Goal: Task Accomplishment & Management: Manage account settings

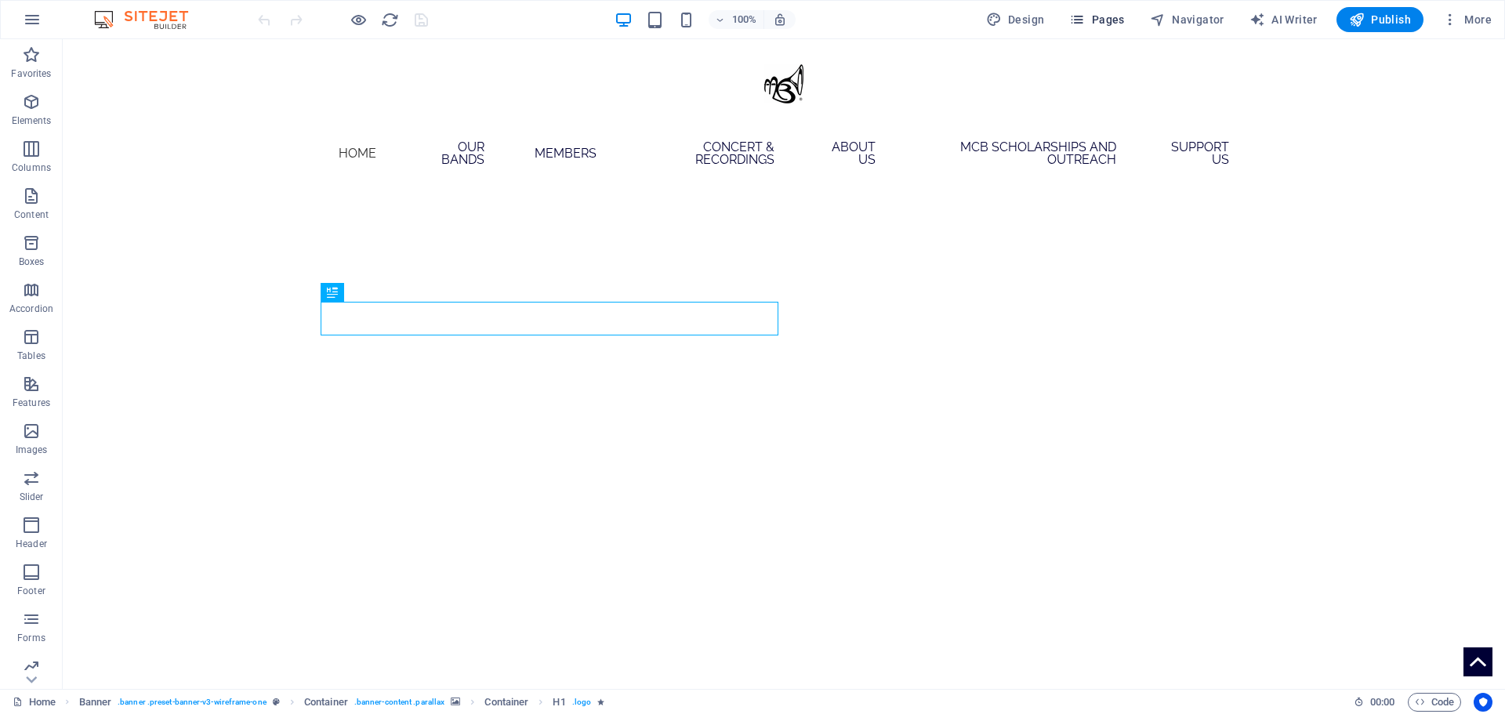
click at [1085, 24] on icon "button" at bounding box center [1077, 20] width 16 height 16
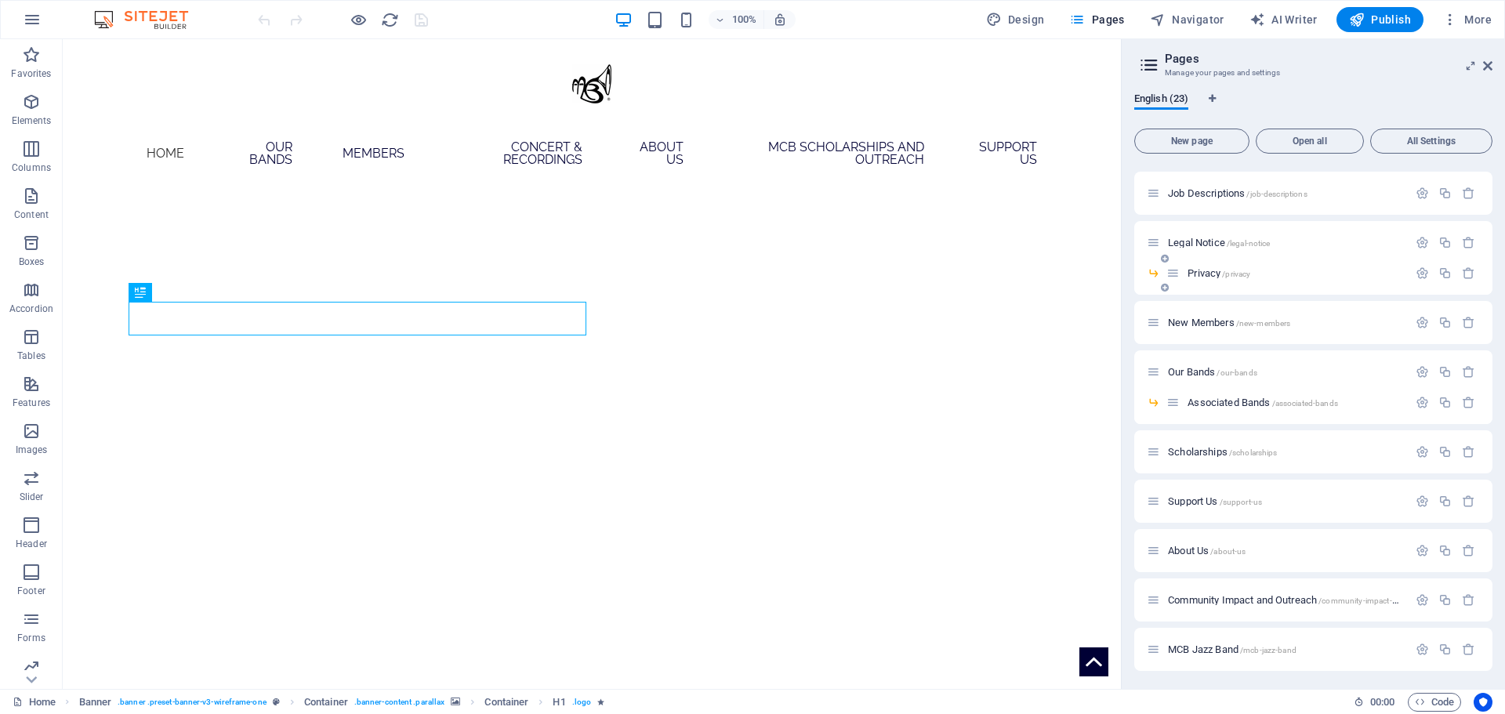
scroll to position [235, 0]
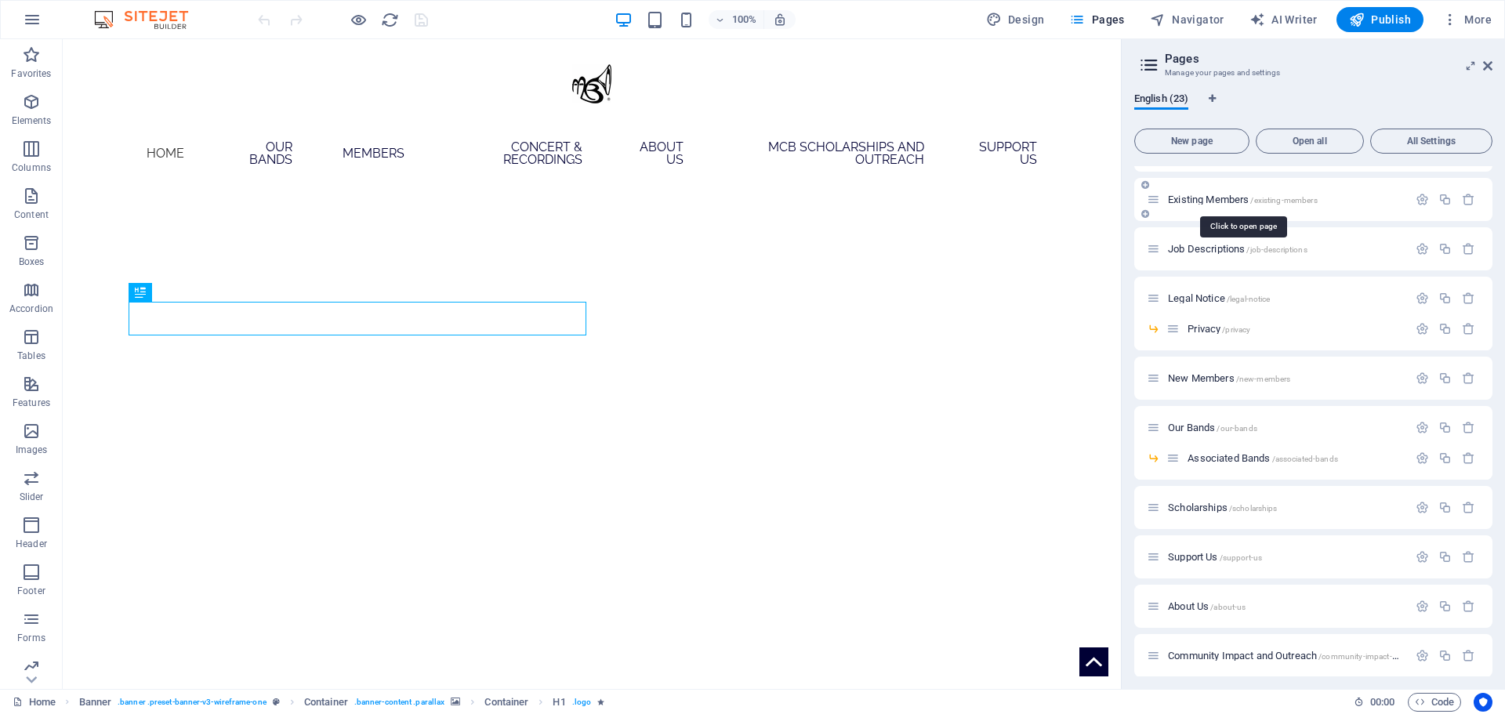
click at [1208, 199] on span "Existing Members /existing-members" at bounding box center [1243, 200] width 150 height 12
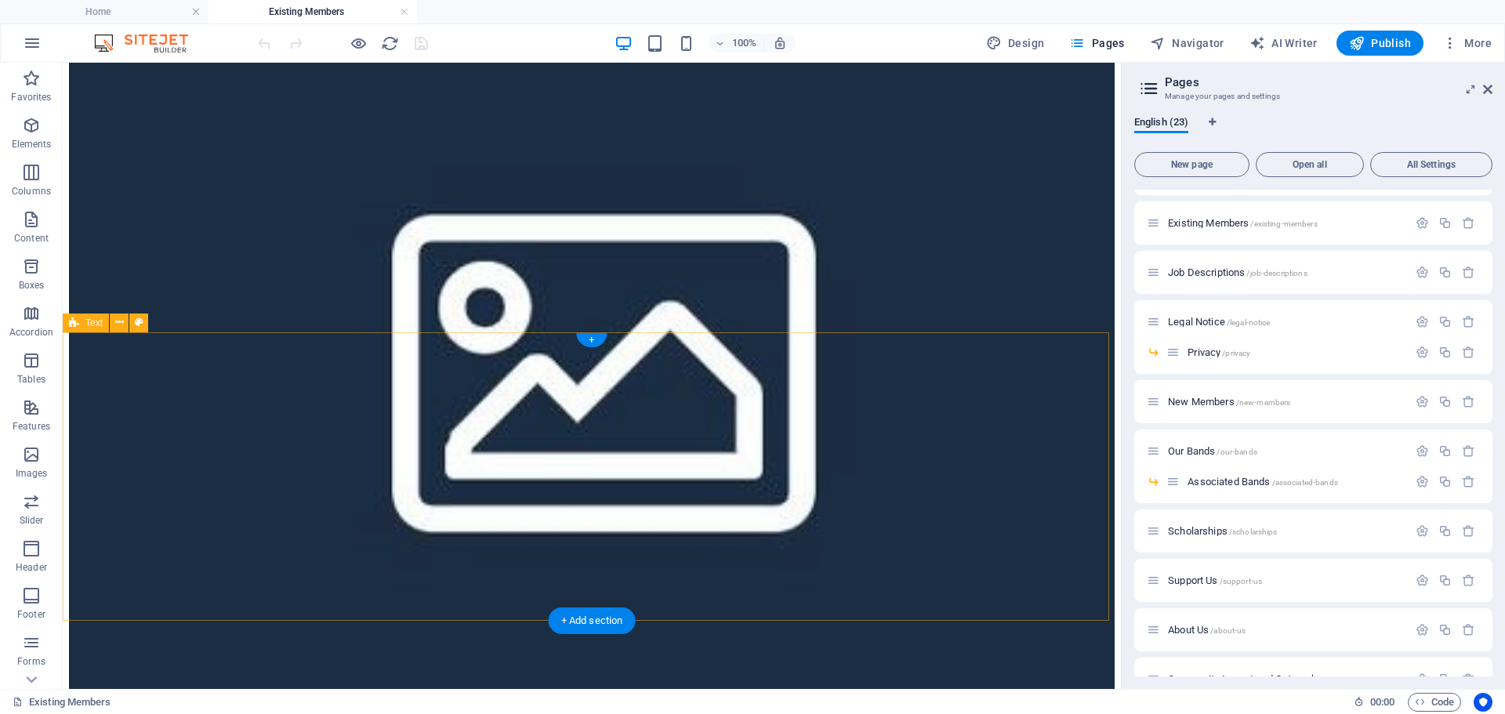
scroll to position [1176, 0]
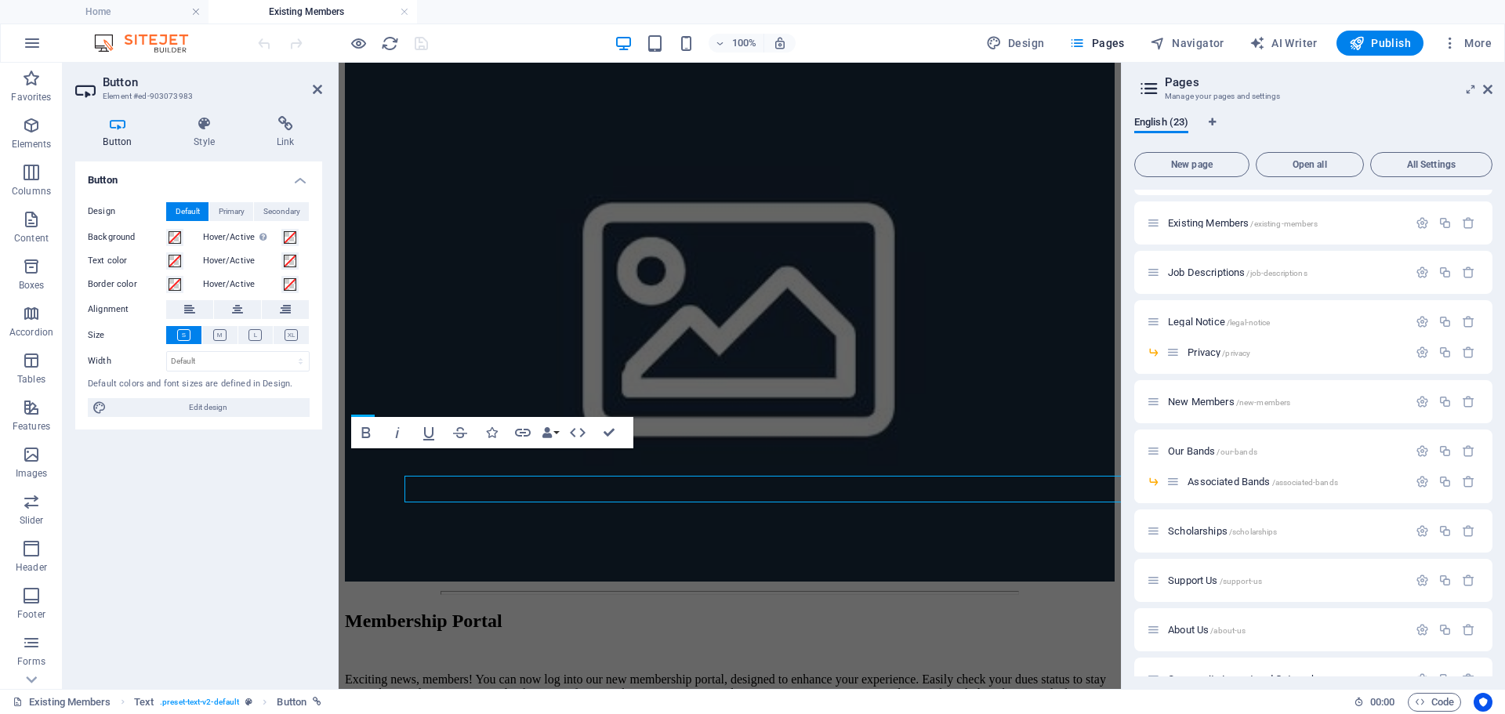
scroll to position [1155, 0]
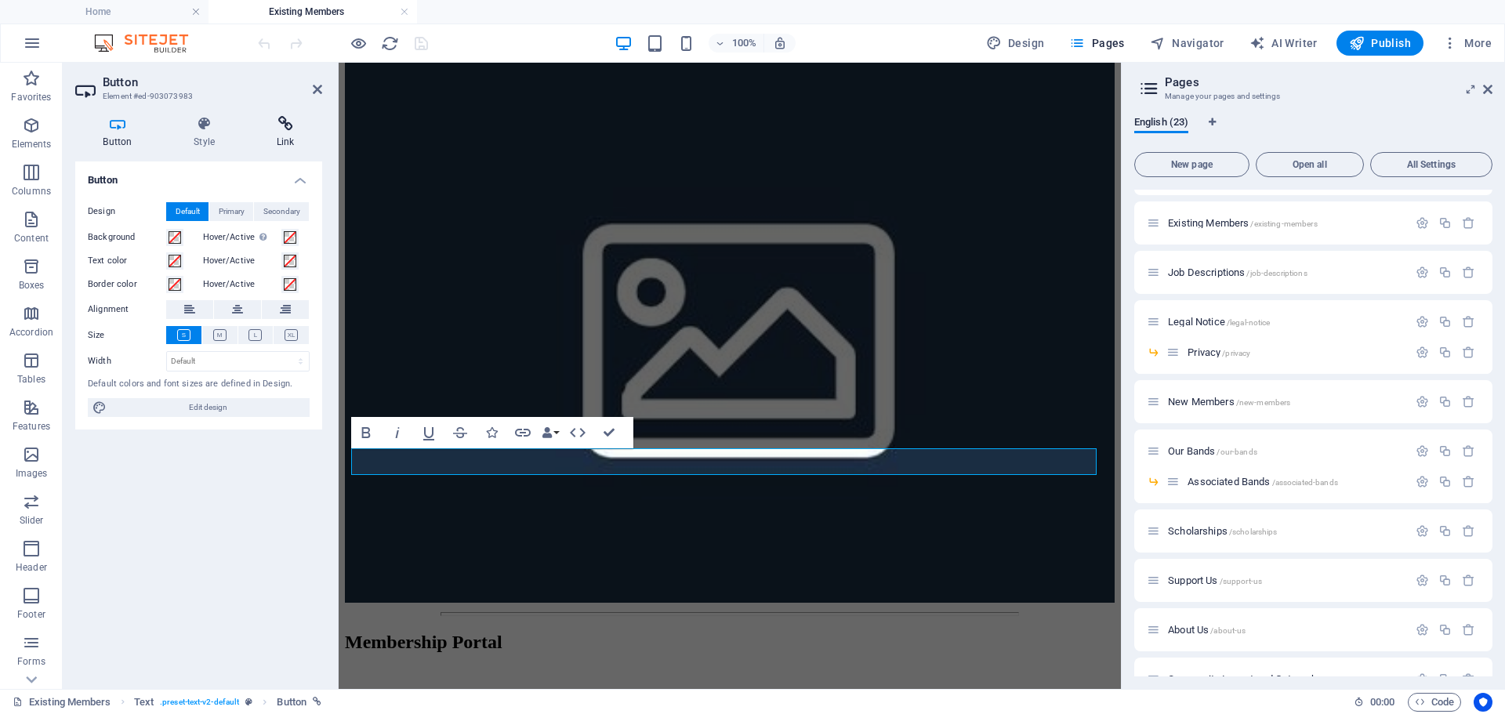
click at [291, 140] on h4 "Link" at bounding box center [285, 132] width 74 height 33
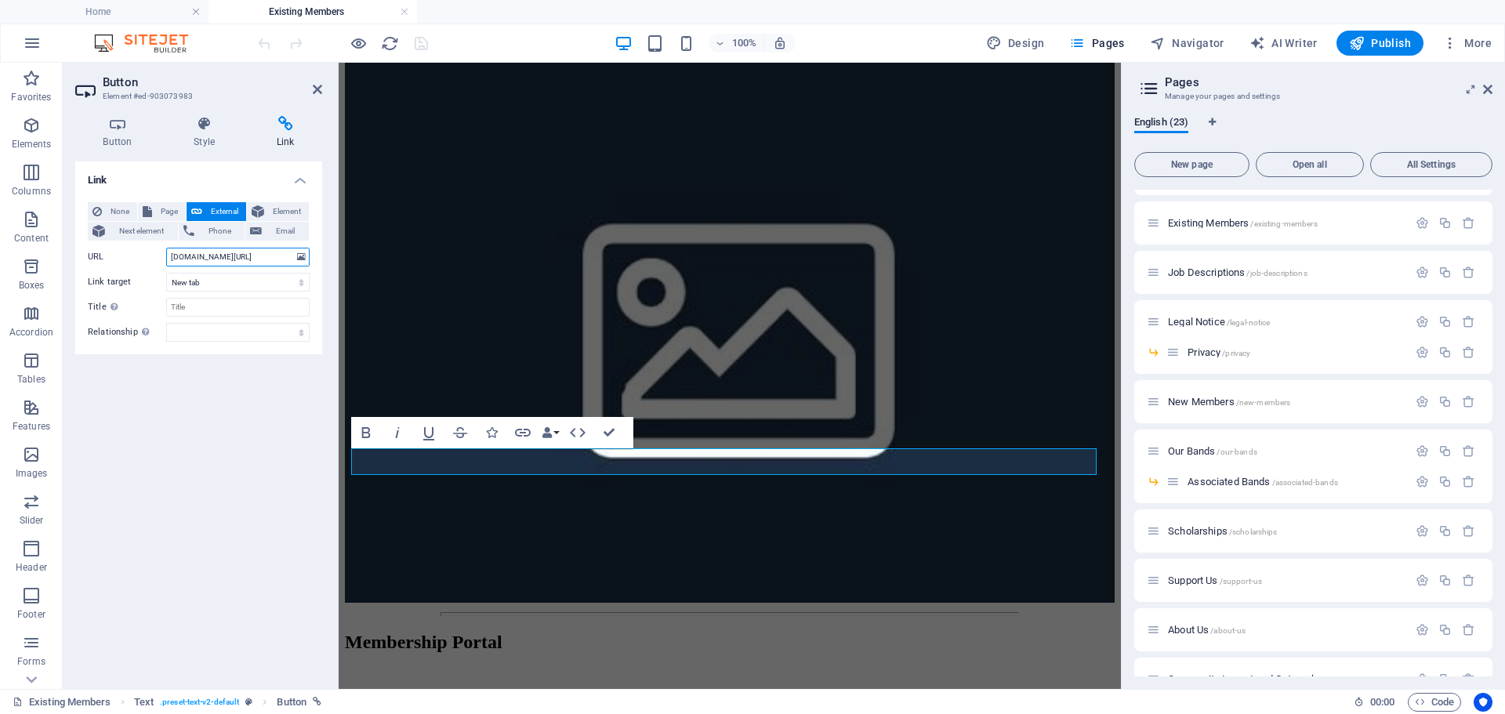
click at [216, 263] on input "[DOMAIN_NAME][URL]" at bounding box center [237, 257] width 143 height 19
drag, startPoint x: 262, startPoint y: 261, endPoint x: 46, endPoint y: 259, distance: 215.6
click at [46, 259] on section "Favorites Elements Columns Content Boxes Accordion Tables Features Images Slide…" at bounding box center [560, 376] width 1121 height 626
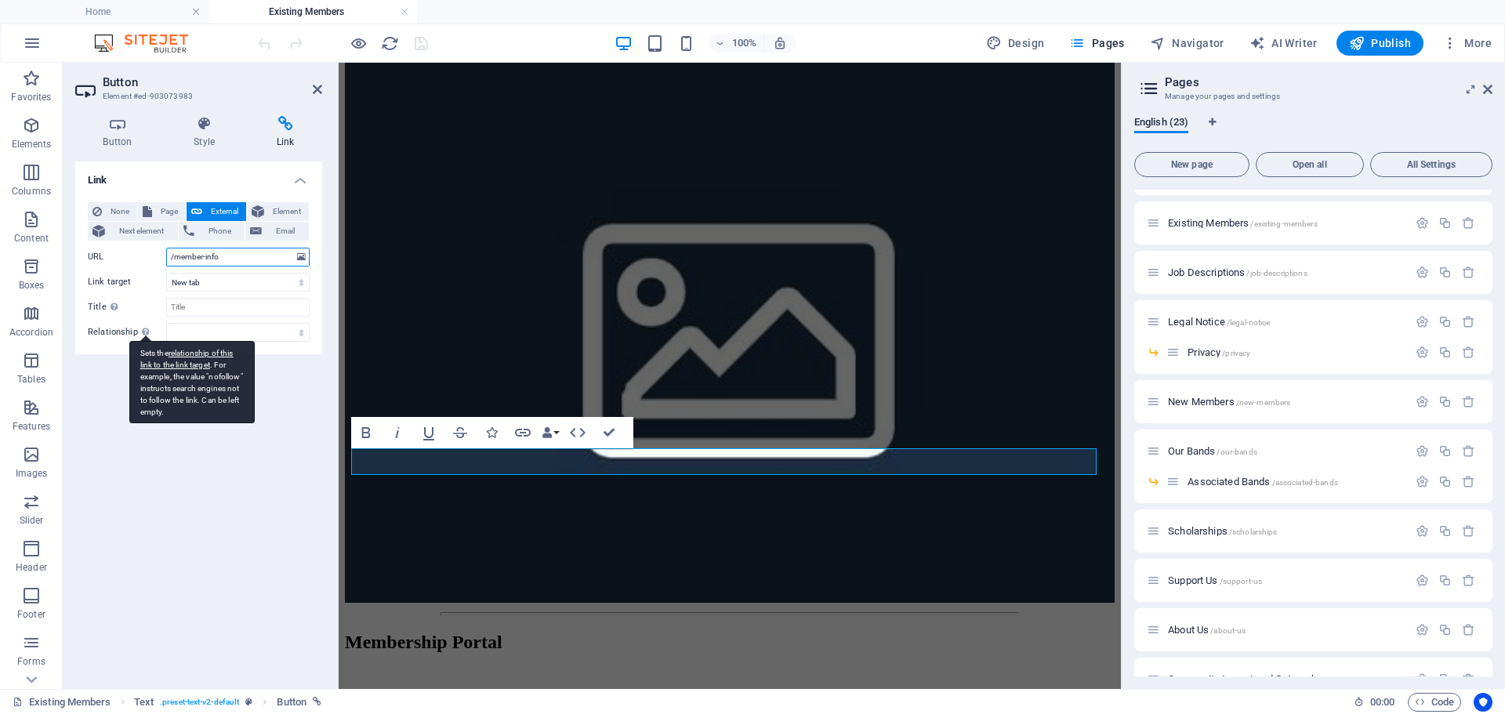
type input "/member-info"
click at [202, 401] on div "Sets the relationship of this link to the link target . For example, the value …" at bounding box center [191, 382] width 125 height 82
click at [202, 342] on select "alternate author bookmark external help license next nofollow noreferrer noopen…" at bounding box center [237, 332] width 143 height 19
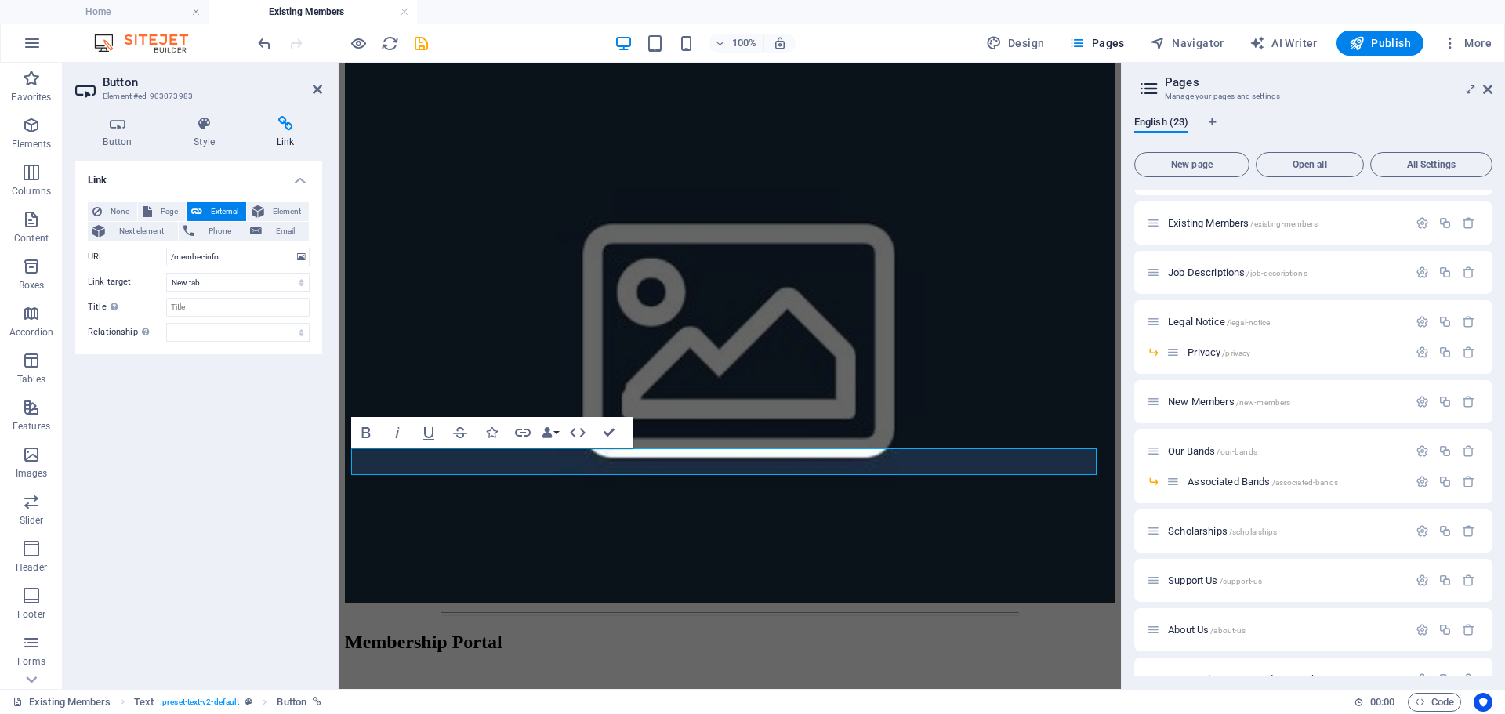
click at [288, 446] on div "Link None Page External Element Next element Phone Email Page Home Board Affair…" at bounding box center [198, 418] width 247 height 515
click at [303, 264] on icon at bounding box center [301, 256] width 9 height 17
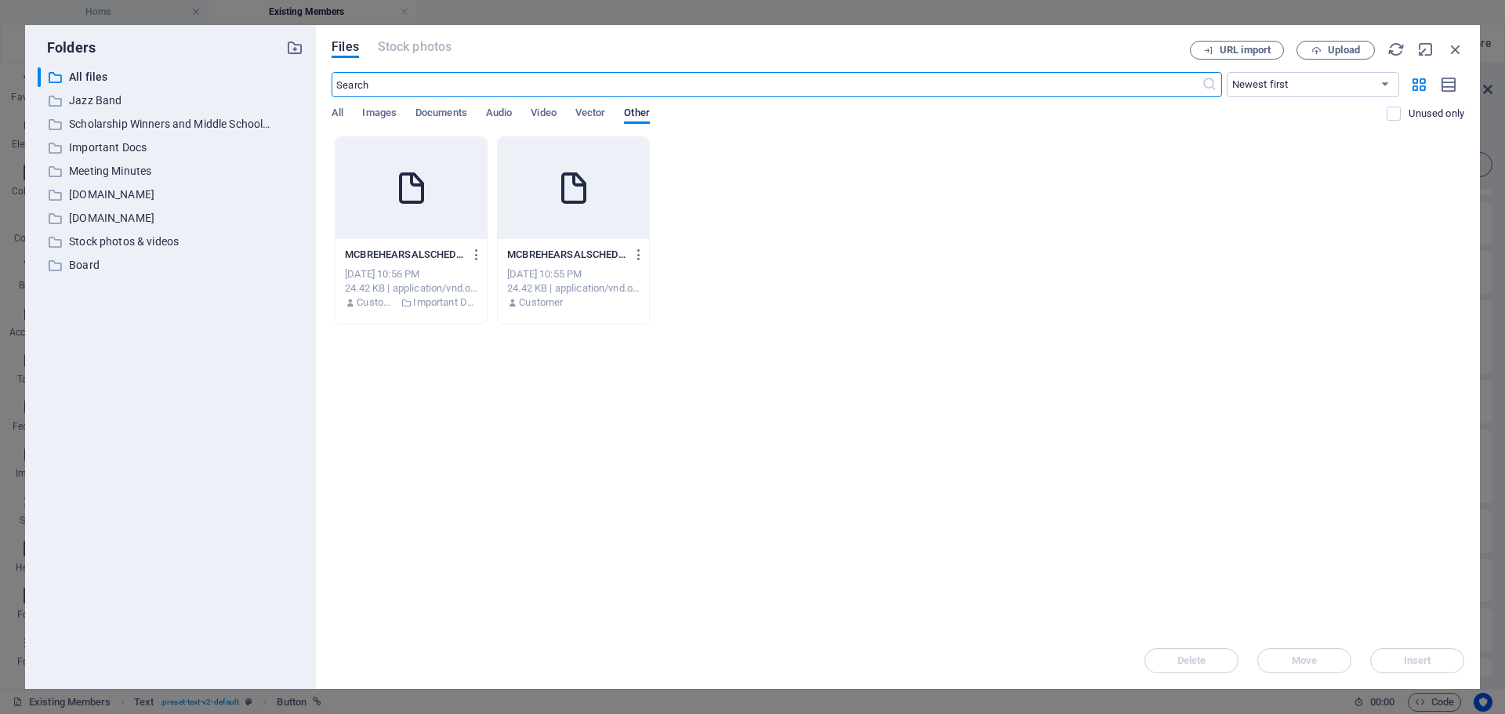
scroll to position [1157, 0]
click at [1461, 46] on icon "button" at bounding box center [1455, 49] width 17 height 17
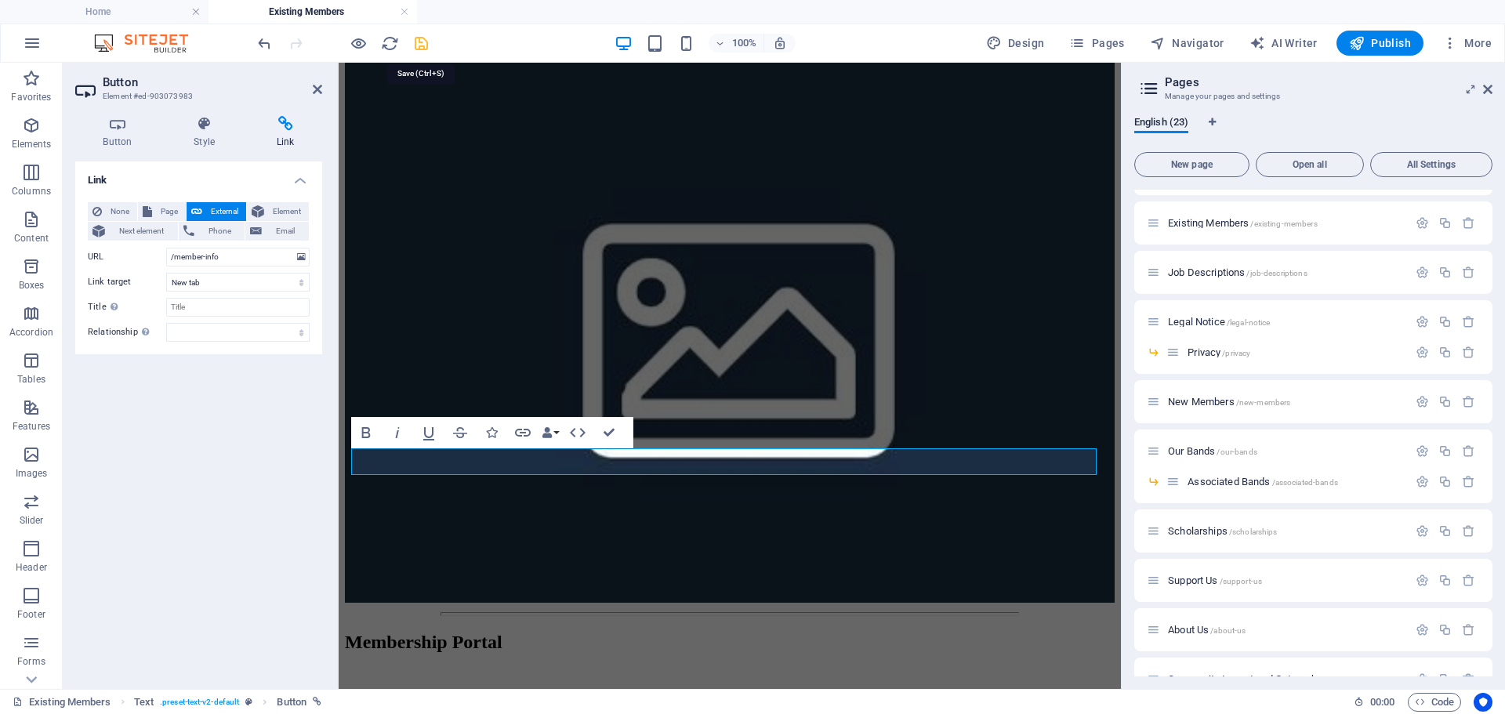
click at [426, 45] on icon "save" at bounding box center [421, 43] width 18 height 18
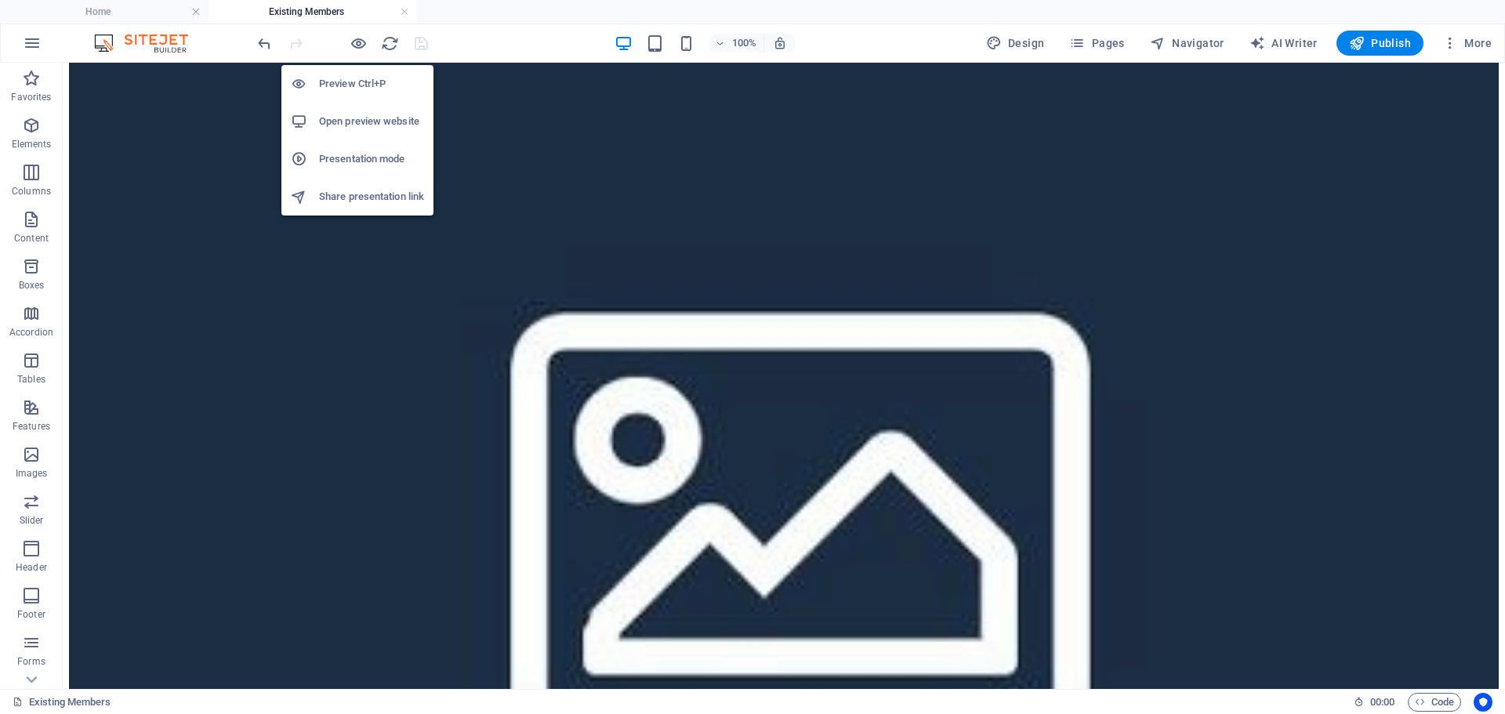
click at [346, 89] on h6 "Preview Ctrl+P" at bounding box center [371, 83] width 105 height 19
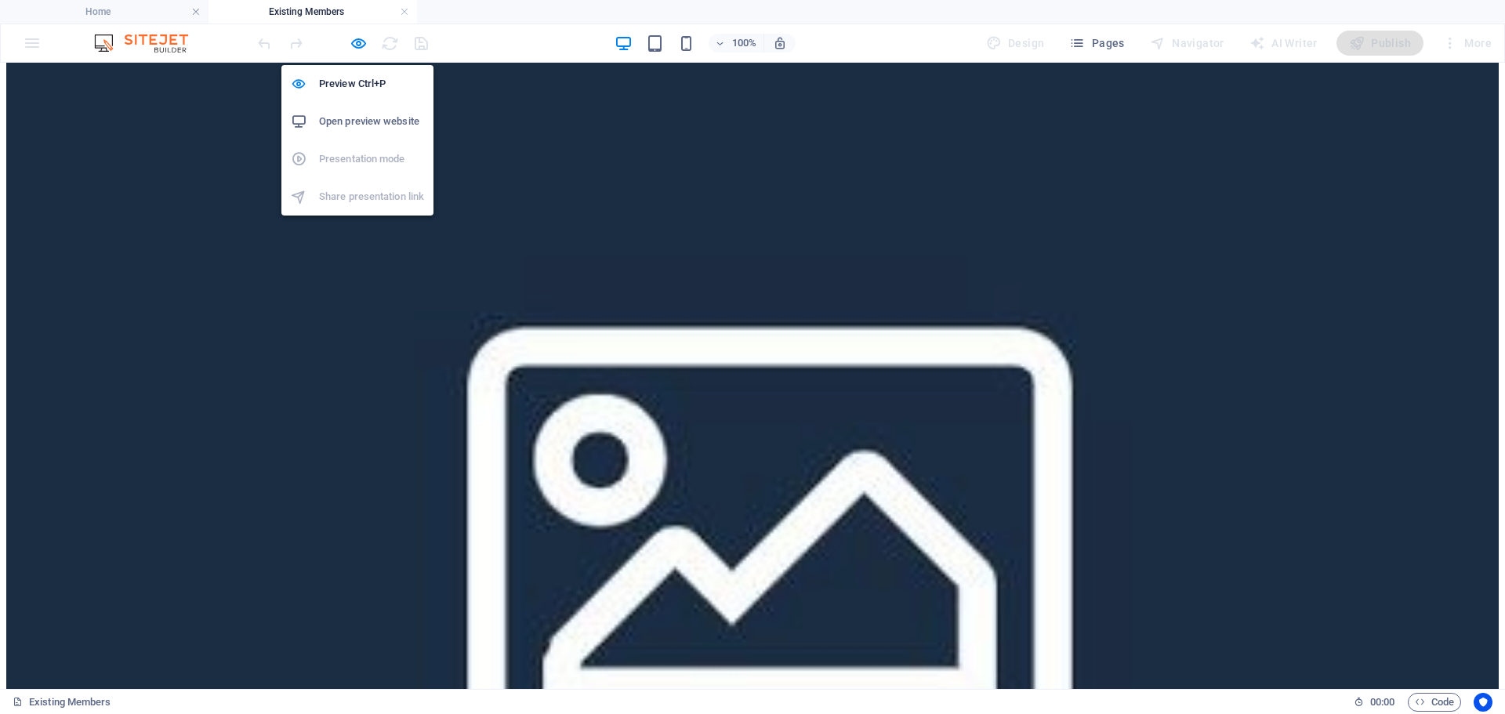
scroll to position [494, 0]
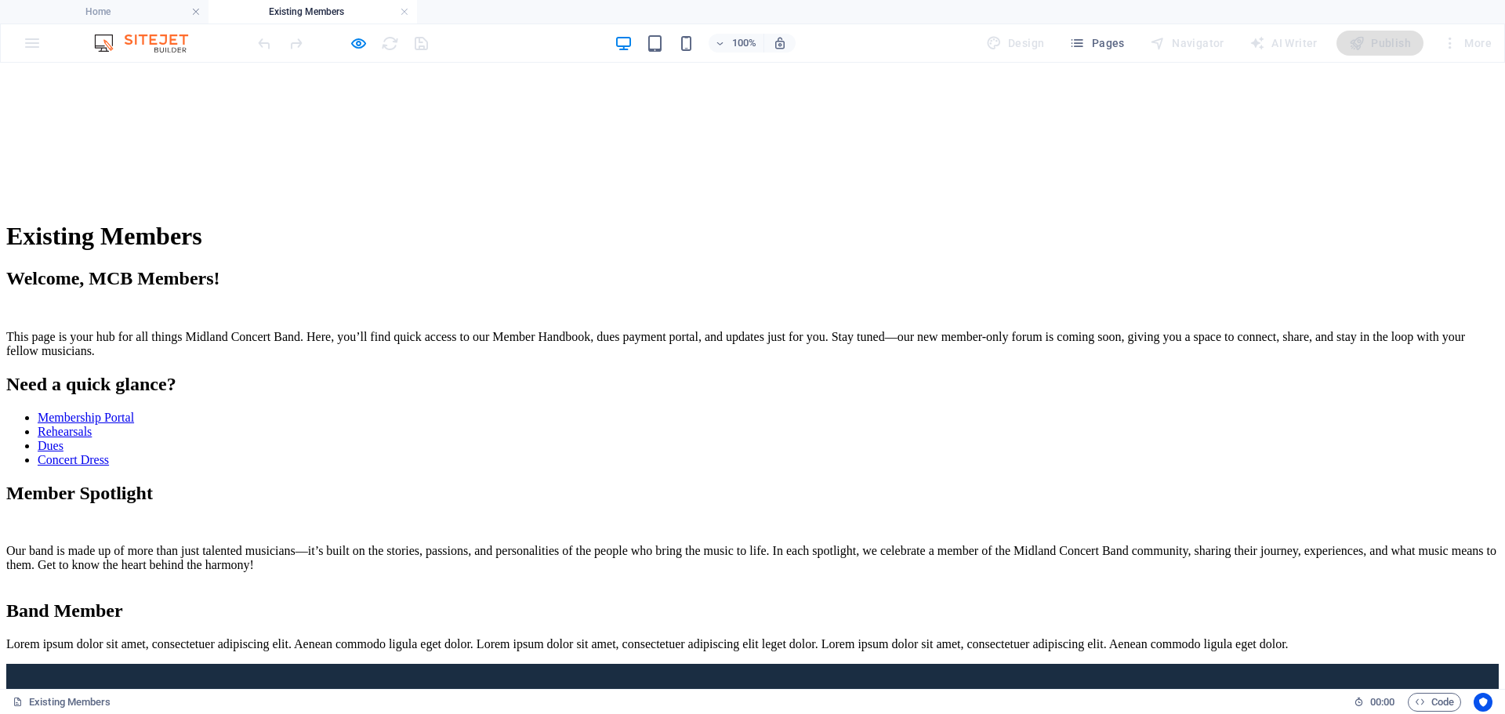
click at [363, 124] on h6 "Open preview website" at bounding box center [371, 121] width 105 height 19
click at [358, 47] on icon "button" at bounding box center [359, 43] width 18 height 18
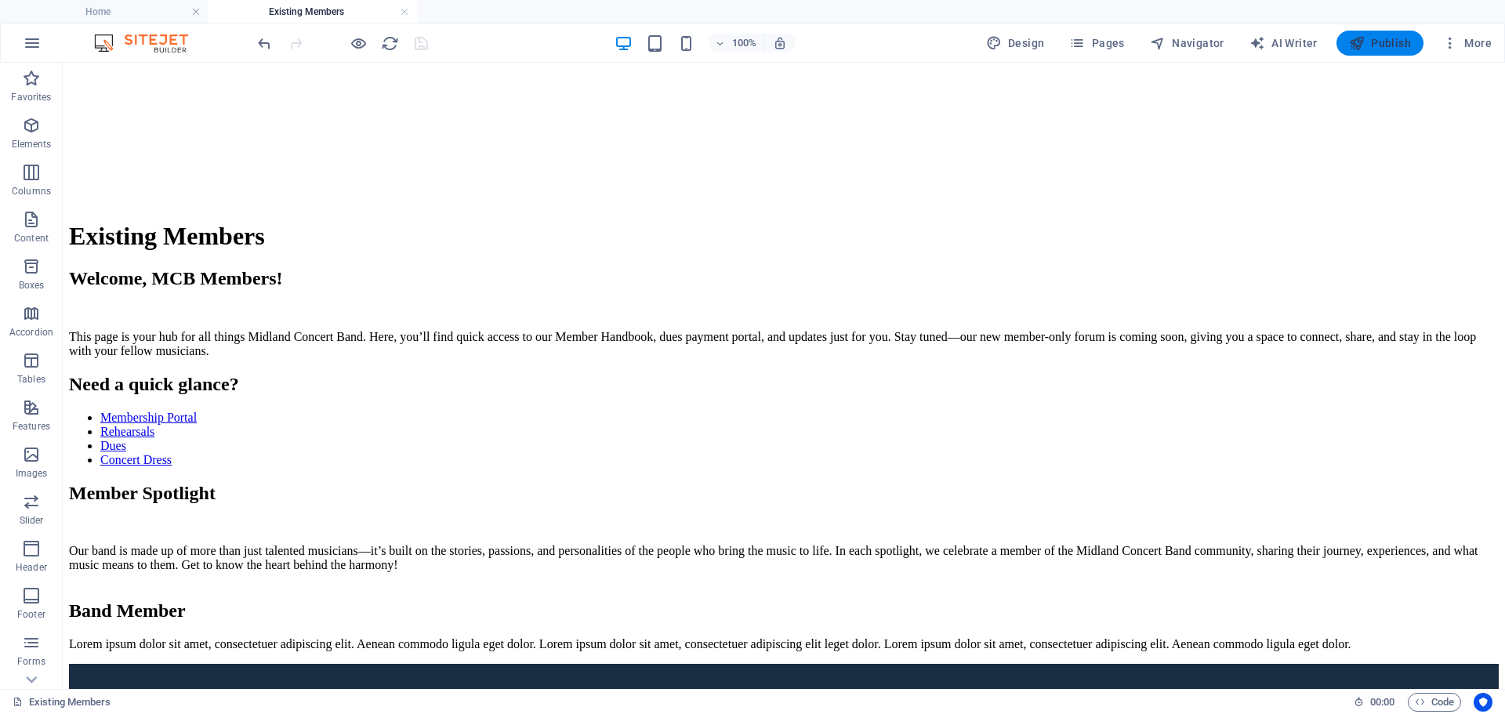
click at [1354, 40] on icon "button" at bounding box center [1357, 43] width 16 height 16
